Goal: Information Seeking & Learning: Check status

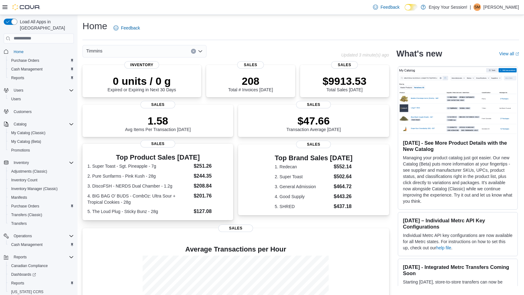
click at [199, 160] on h3 "Top Product Sales Today" at bounding box center [157, 157] width 141 height 7
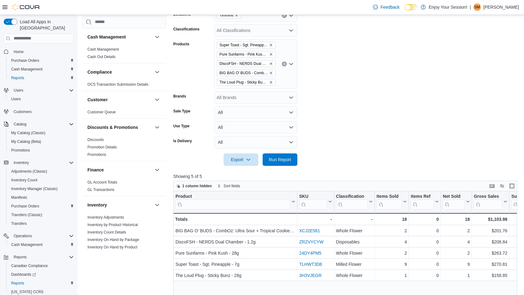
scroll to position [138, 0]
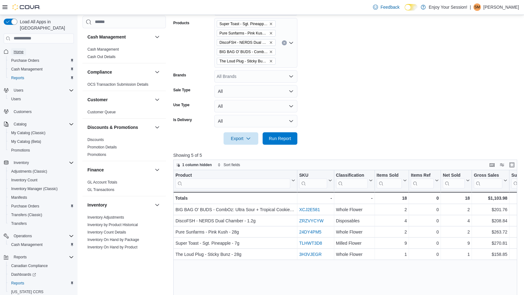
click at [19, 49] on span "Home" at bounding box center [19, 51] width 10 height 5
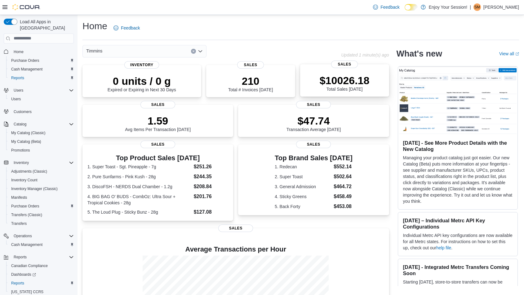
click at [335, 82] on p "$10026.18" at bounding box center [345, 80] width 50 height 12
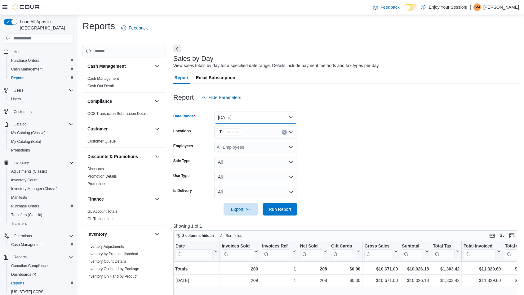
click at [261, 120] on button "[DATE]" at bounding box center [255, 117] width 83 height 12
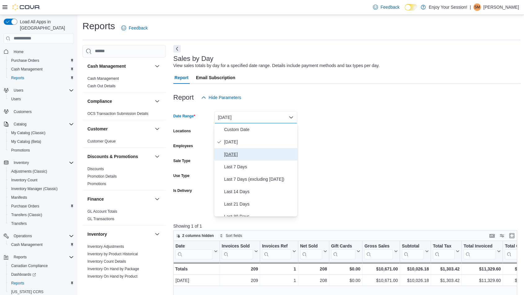
click at [240, 153] on span "Yesterday" at bounding box center [259, 153] width 71 height 7
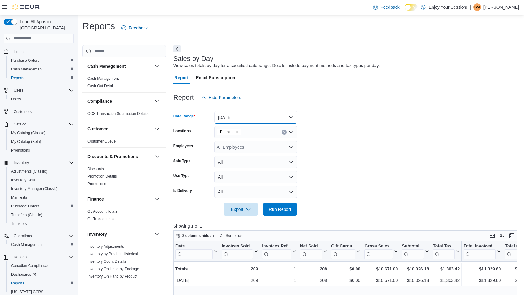
click at [247, 119] on button "Yesterday" at bounding box center [255, 117] width 83 height 12
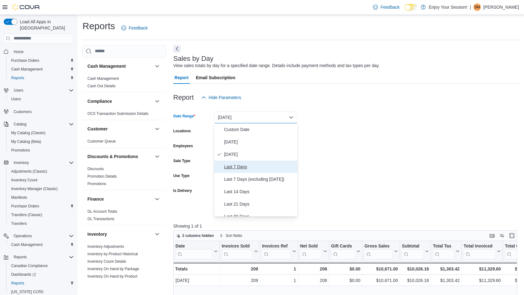
click at [233, 165] on span "Last 7 Days" at bounding box center [259, 166] width 71 height 7
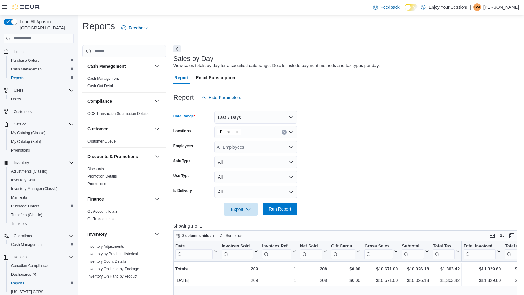
click at [290, 207] on span "Run Report" at bounding box center [280, 209] width 22 height 6
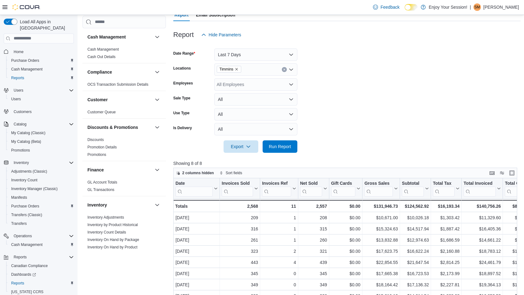
scroll to position [138, 0]
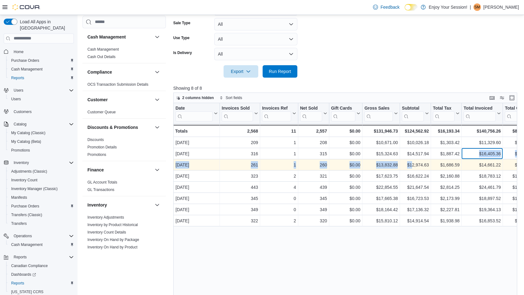
drag, startPoint x: 474, startPoint y: 159, endPoint x: 411, endPoint y: 160, distance: 62.4
click at [411, 160] on div "Date Click to view column header actions Invoices Sold Click to view column hea…" at bounding box center [482, 164] width 618 height 123
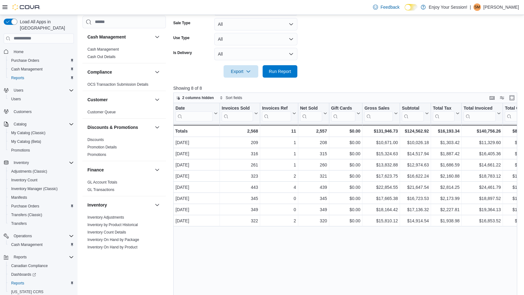
click at [451, 243] on div "Date Click to view column header actions Invoices Sold Click to view column hea…" at bounding box center [347, 215] width 348 height 225
click at [516, 99] on button "Enter fullscreen" at bounding box center [512, 97] width 7 height 7
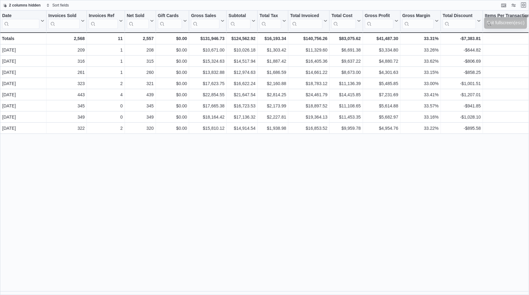
click at [521, 7] on button "Exit fullscreen" at bounding box center [523, 4] width 7 height 7
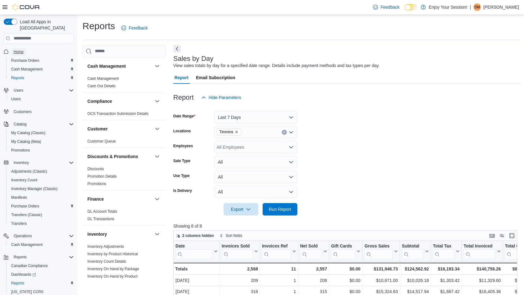
click at [19, 49] on span "Home" at bounding box center [19, 51] width 10 height 5
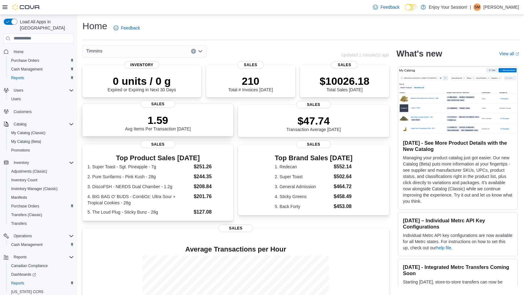
click at [204, 120] on div "1.59 Avg Items Per Transaction Today" at bounding box center [157, 121] width 141 height 20
